Goal: Information Seeking & Learning: Learn about a topic

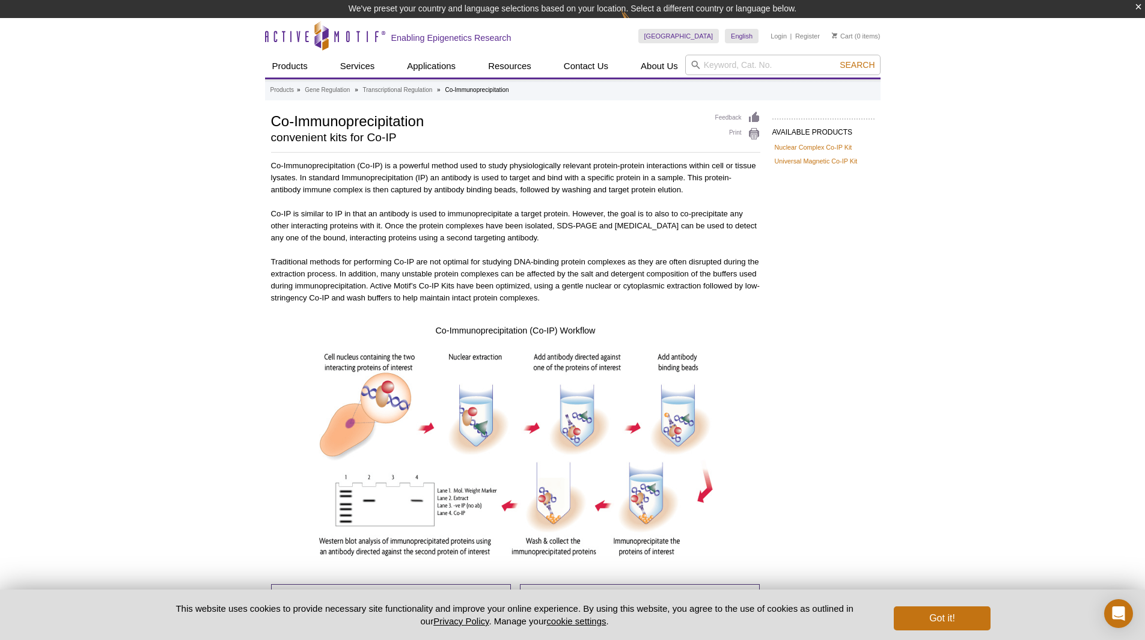
scroll to position [211, 0]
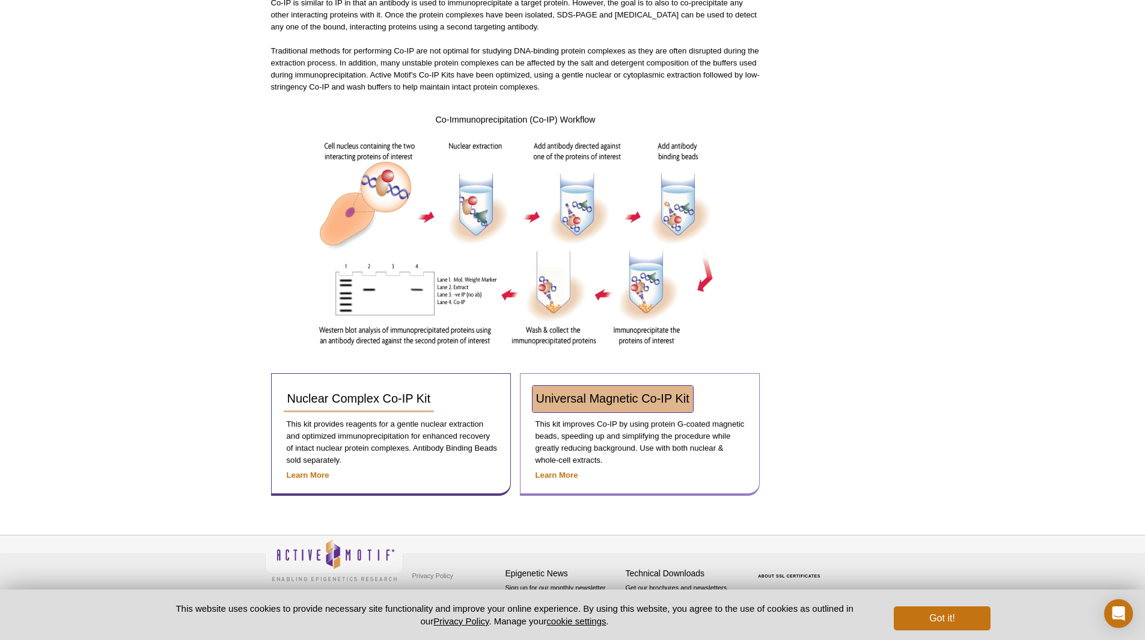
click at [569, 408] on link "Universal Magnetic Co-IP Kit" at bounding box center [613, 399] width 161 height 26
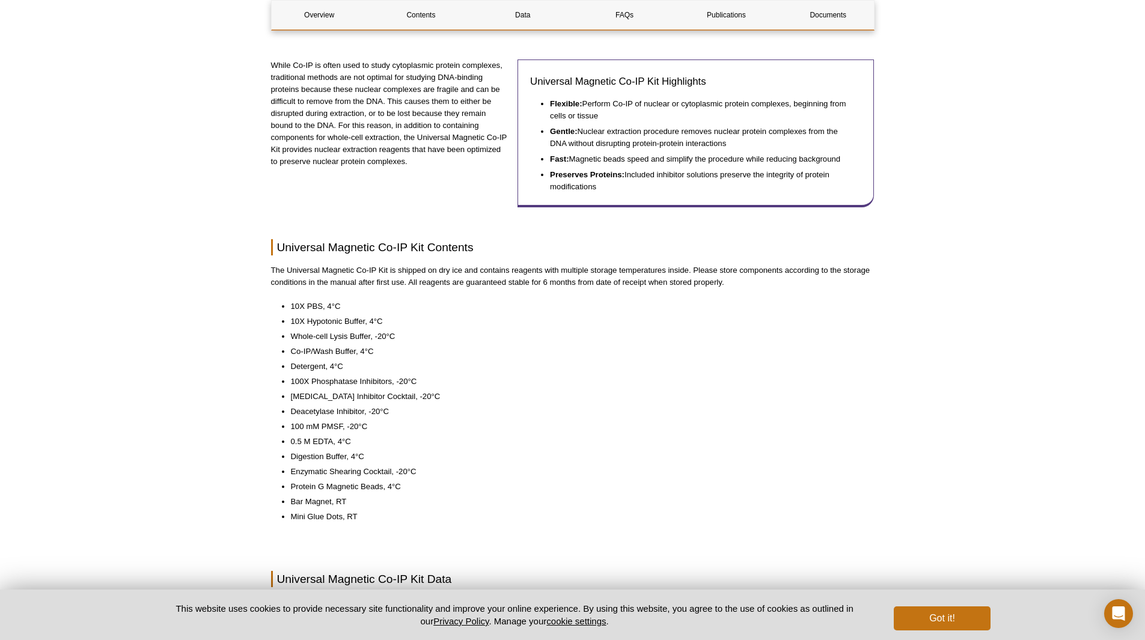
scroll to position [276, 0]
drag, startPoint x: 290, startPoint y: 381, endPoint x: 392, endPoint y: 379, distance: 102.2
click at [392, 379] on ul "10X PBS, 4°C 10X Hypotonic Buffer, 4°C Whole-cell Lysis Buffer, -20°C Co-IP/Was…" at bounding box center [567, 411] width 592 height 222
copy li "100X Phosphatase Inhibitors"
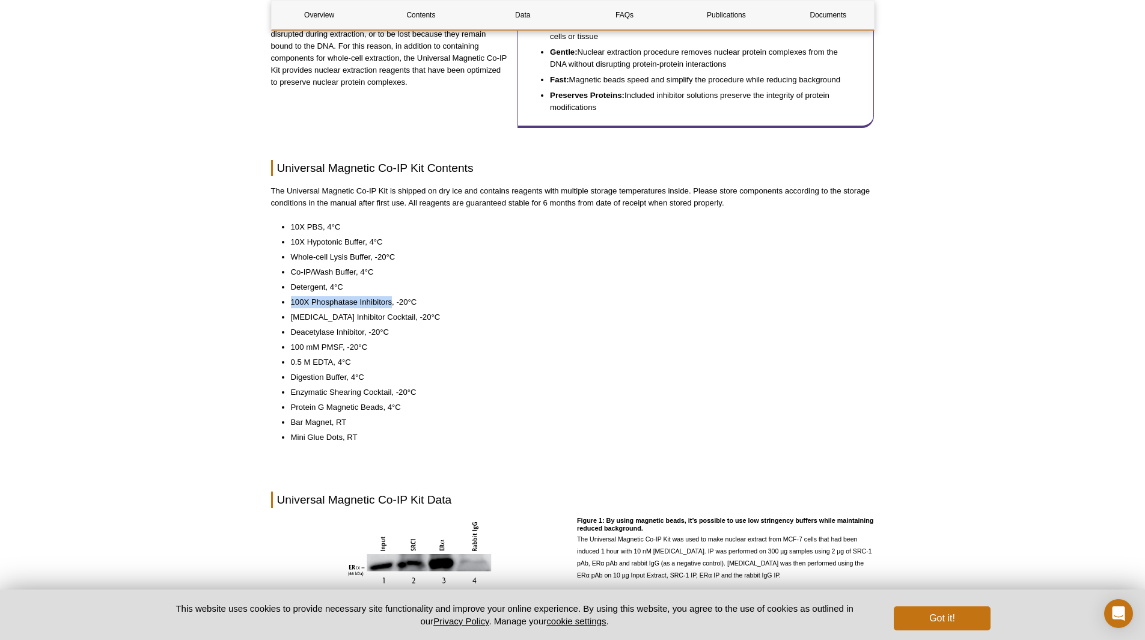
scroll to position [354, 0]
